Goal: Use online tool/utility: Utilize a website feature to perform a specific function

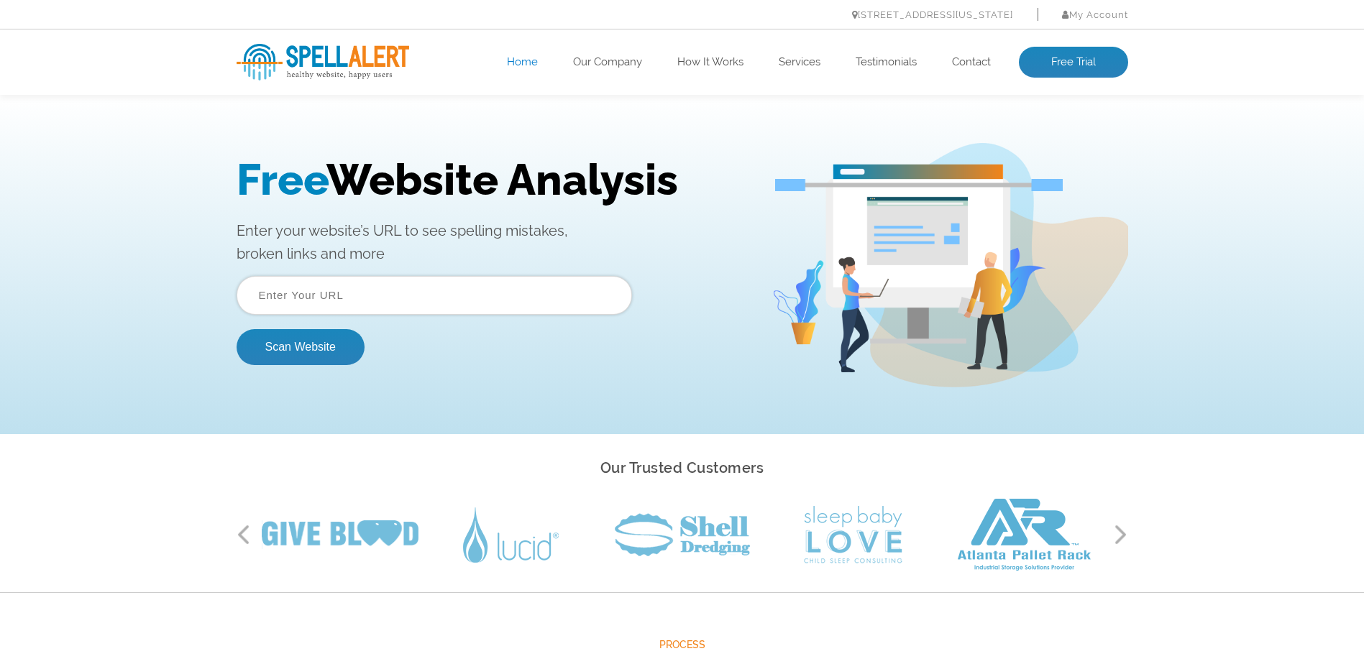
click at [370, 299] on input "text" at bounding box center [434, 295] width 395 height 39
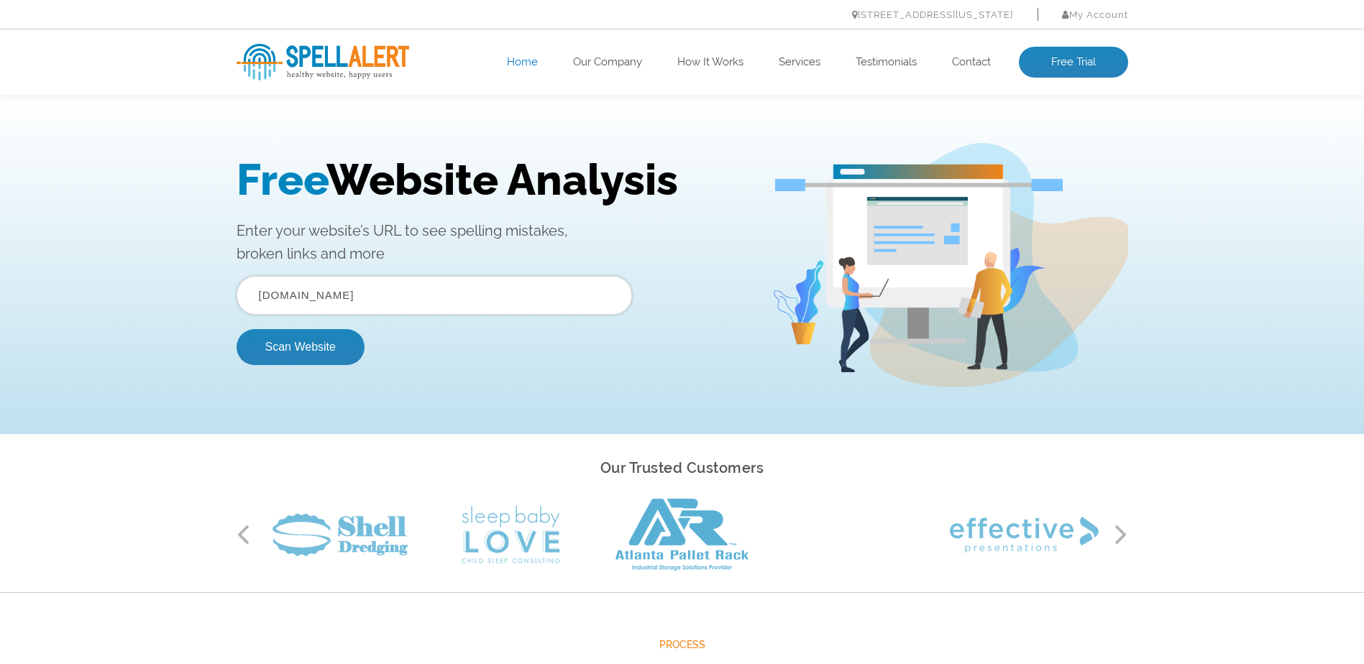
type input "www.seniorshootout.com"
click at [237, 329] on button "Scan Website" at bounding box center [301, 347] width 128 height 36
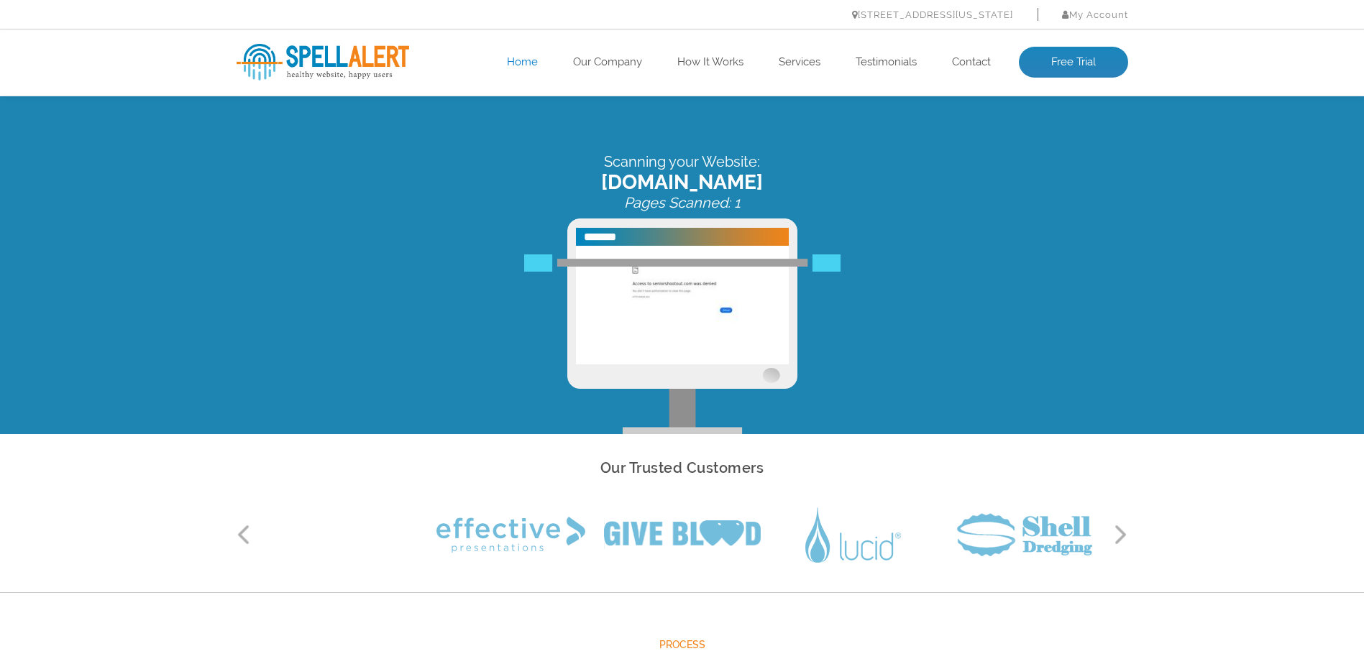
click at [520, 65] on link "Home" at bounding box center [522, 62] width 31 height 14
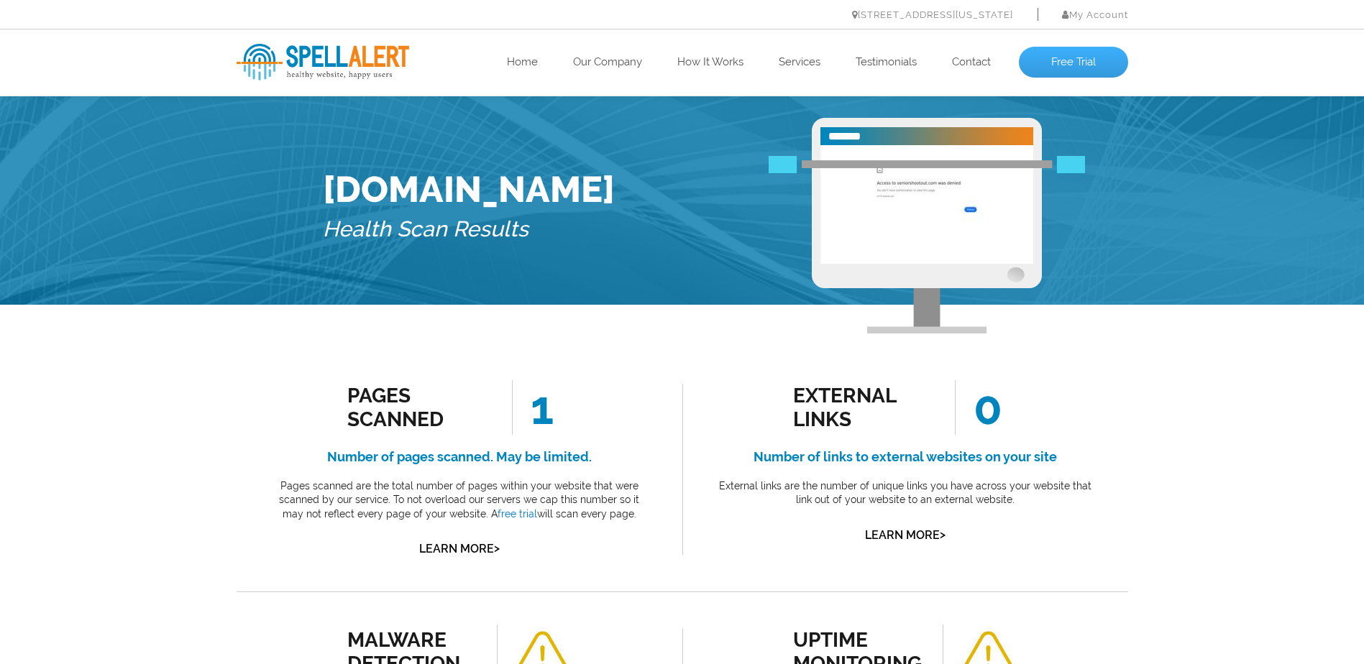
click at [1064, 58] on link "Free Trial" at bounding box center [1073, 63] width 109 height 32
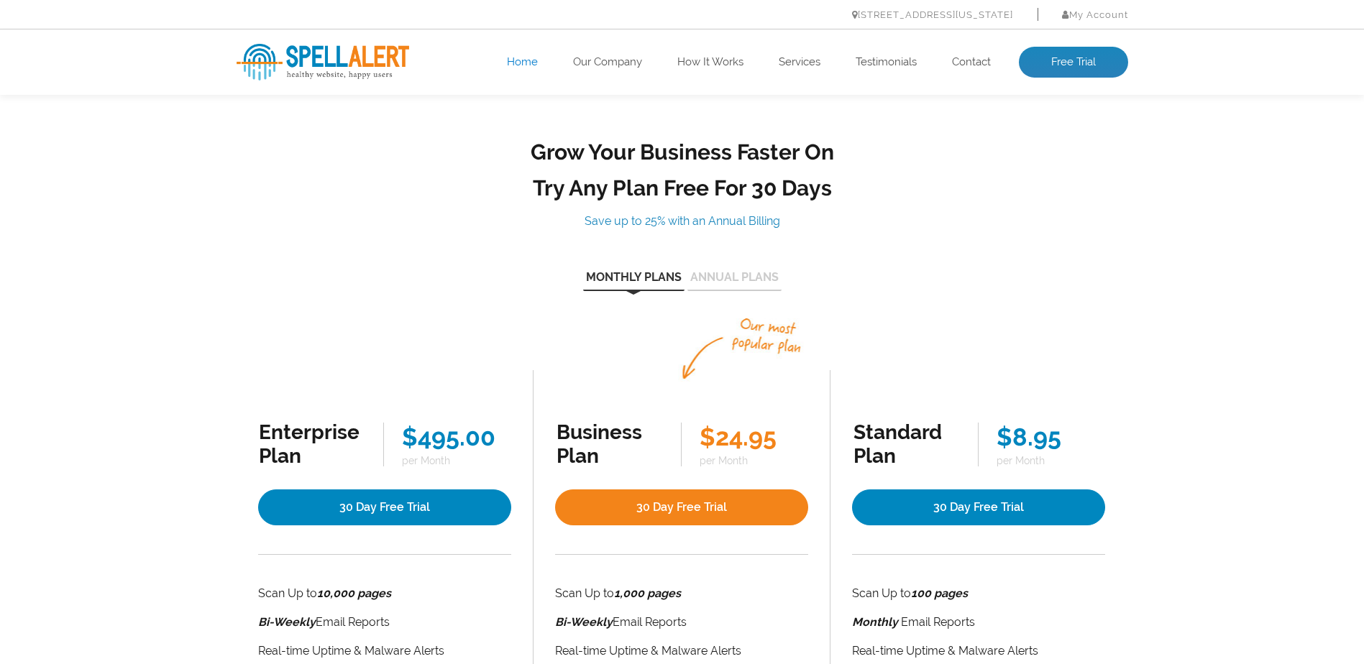
click at [523, 63] on link "Home" at bounding box center [522, 62] width 31 height 14
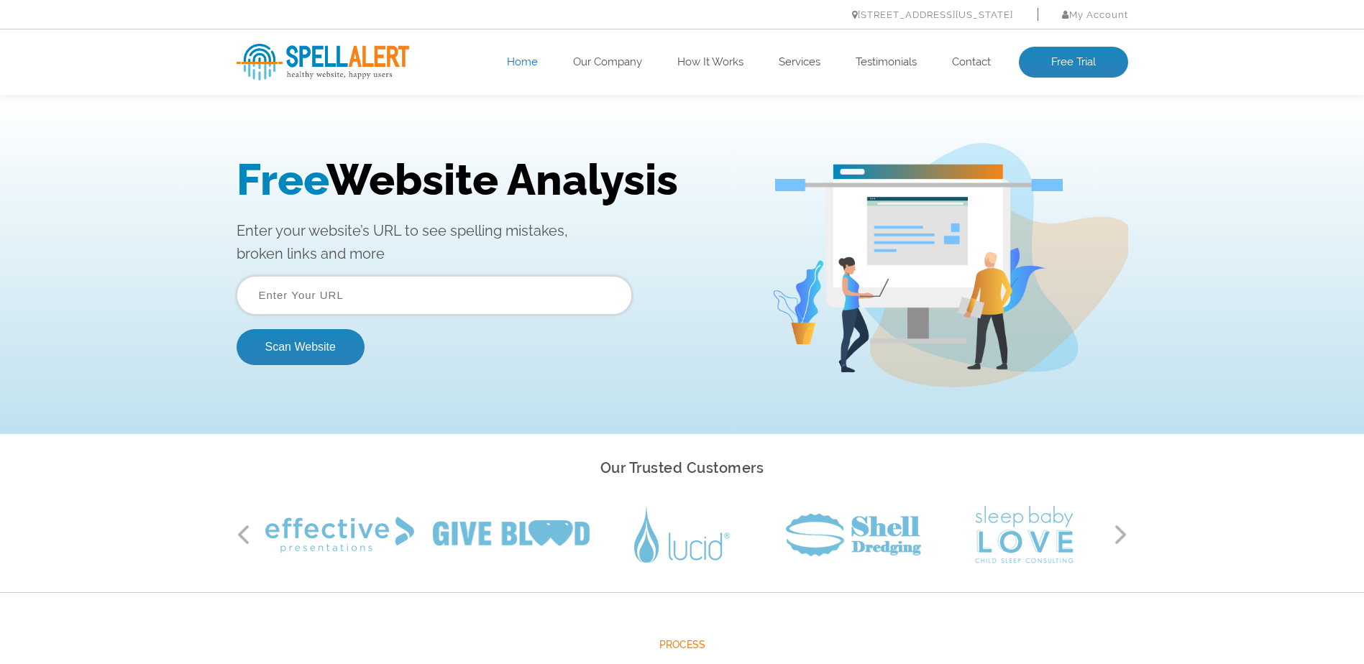
click at [360, 293] on input "text" at bounding box center [434, 295] width 395 height 39
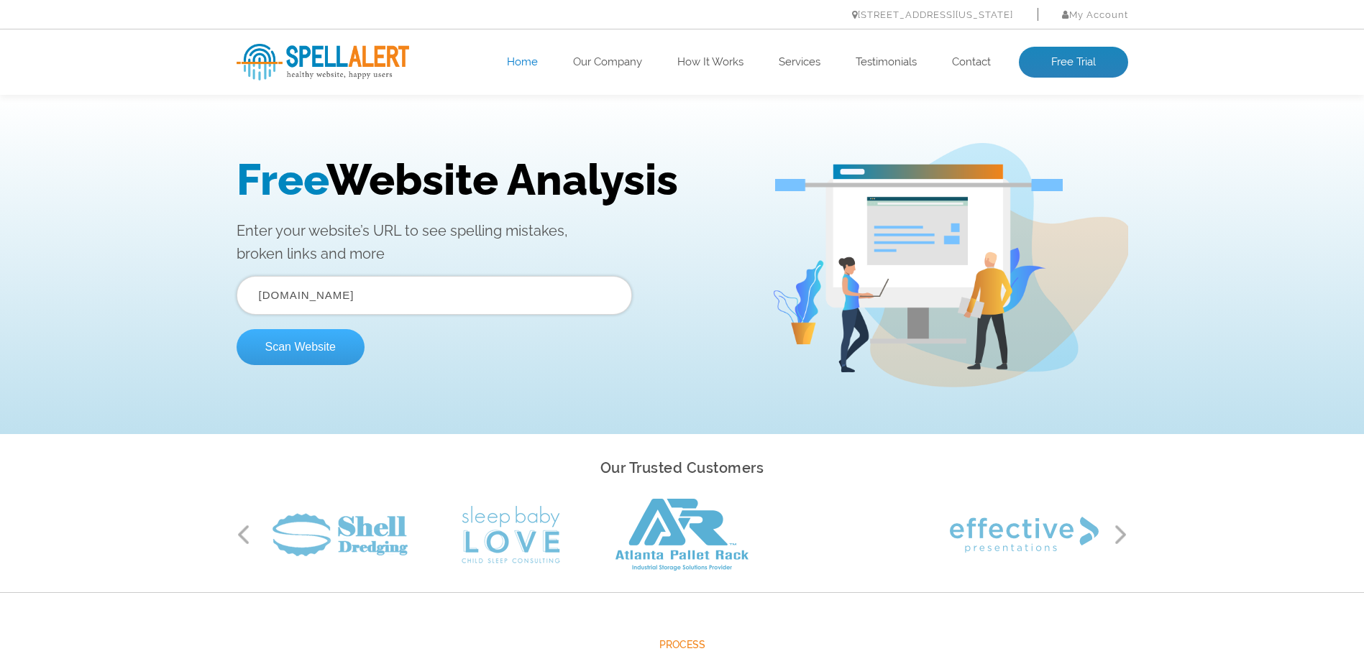
type input "www.seniorshootout.vegas"
click at [297, 340] on button "Scan Website" at bounding box center [301, 347] width 128 height 36
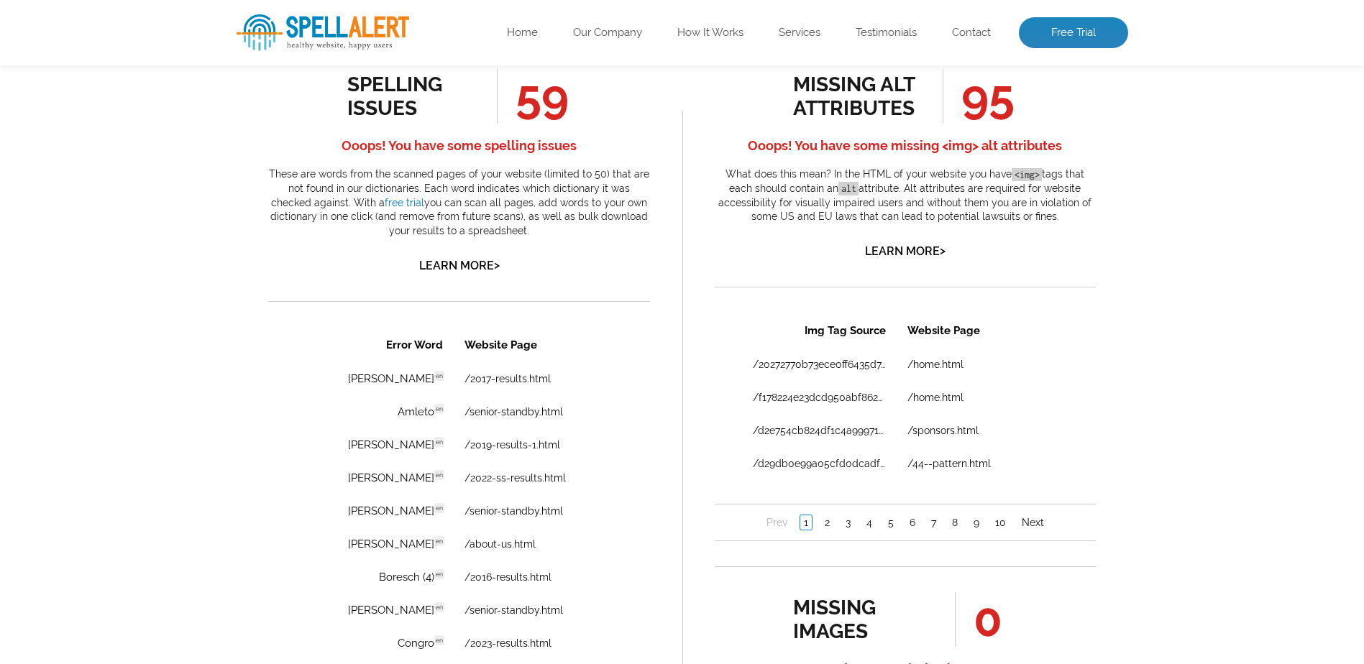
scroll to position [1006, 0]
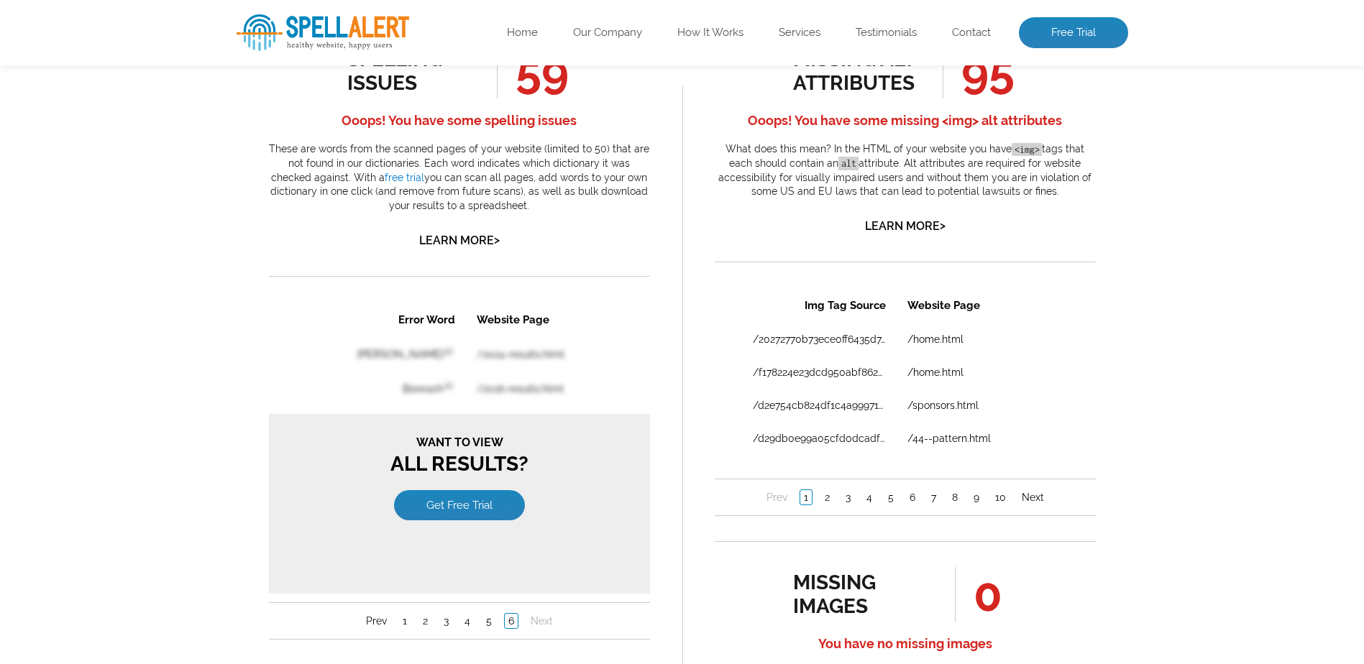
scroll to position [0, 0]
click at [490, 620] on link "5" at bounding box center [488, 620] width 13 height 14
